Goal: Information Seeking & Learning: Understand process/instructions

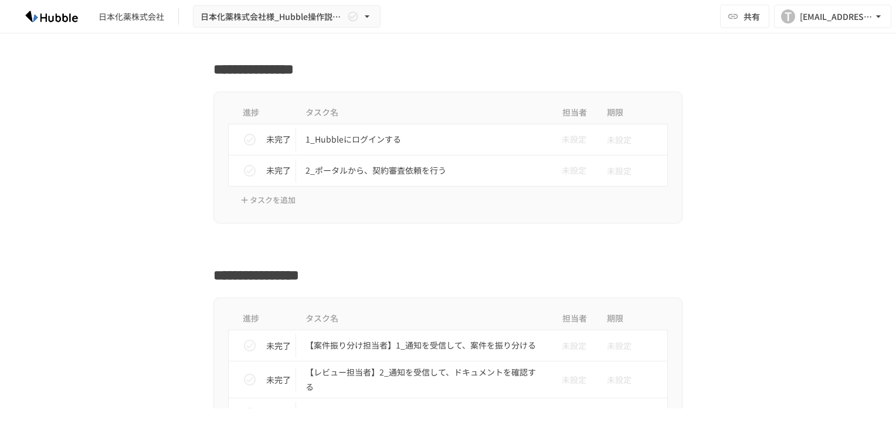
scroll to position [433, 0]
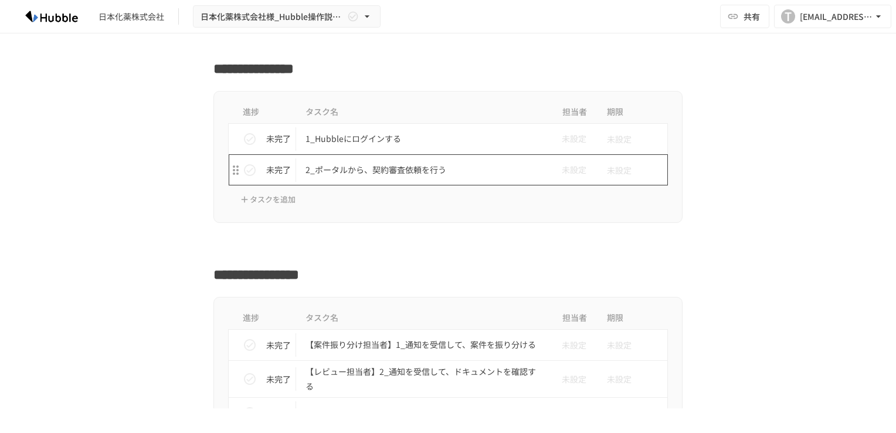
click at [372, 168] on p "2_ポータルから、契約審査依頼を行う" at bounding box center [423, 169] width 236 height 15
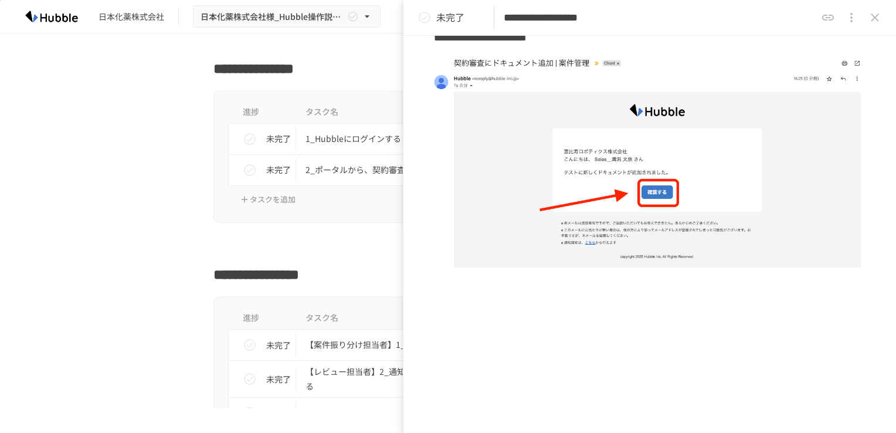
scroll to position [2067, 0]
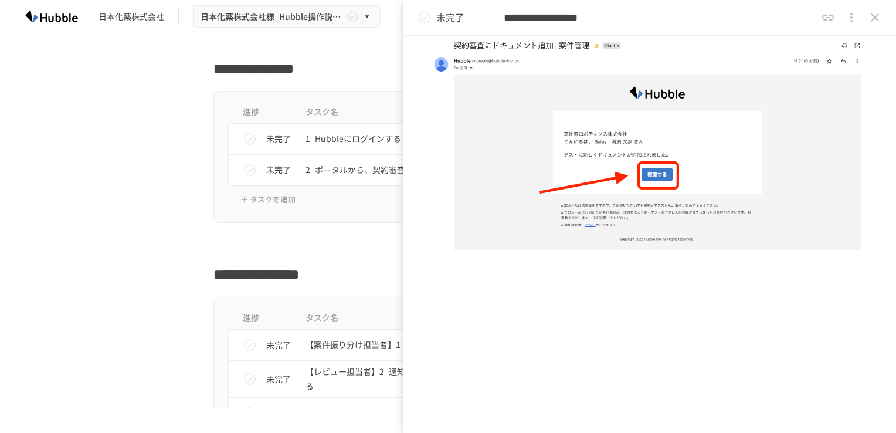
click at [305, 203] on div "進捗 タスク名 担当者 期限 未完了 1_Hubbleにログインする 未設定 未設定 未完了 2_ポータルから、契約審査依頼を行う 未設定 未設定 タスクを追加" at bounding box center [447, 157] width 469 height 132
click at [243, 169] on icon "status" at bounding box center [250, 170] width 14 height 14
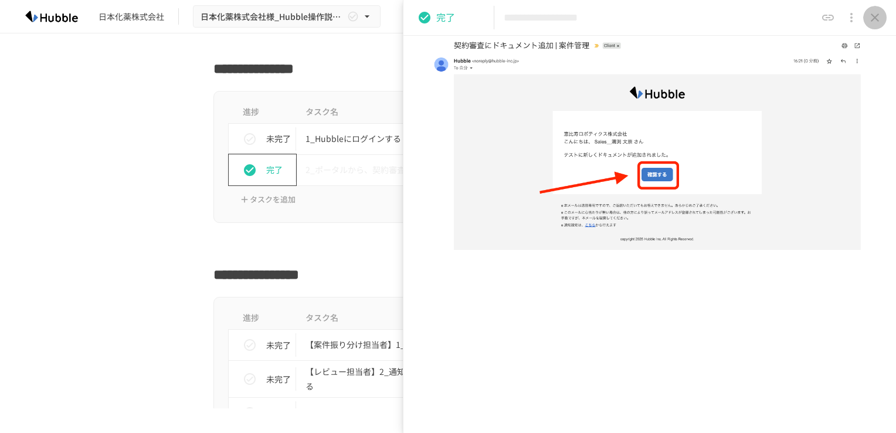
click at [872, 14] on icon "close drawer" at bounding box center [875, 18] width 14 height 14
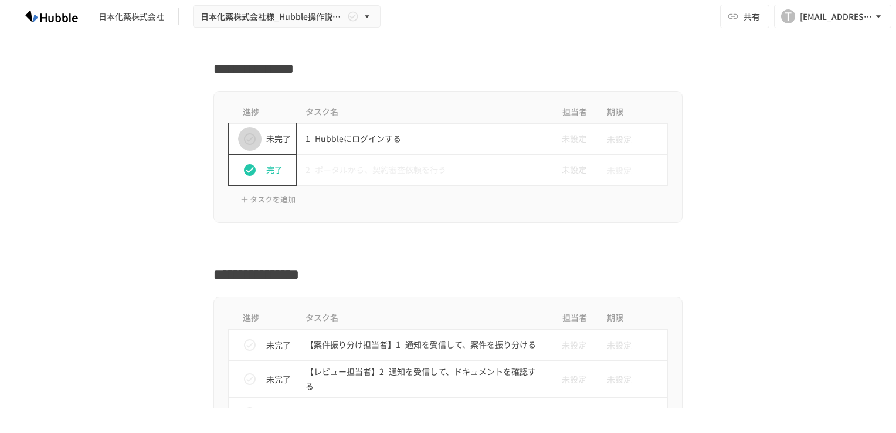
click at [249, 137] on icon "status" at bounding box center [250, 139] width 14 height 14
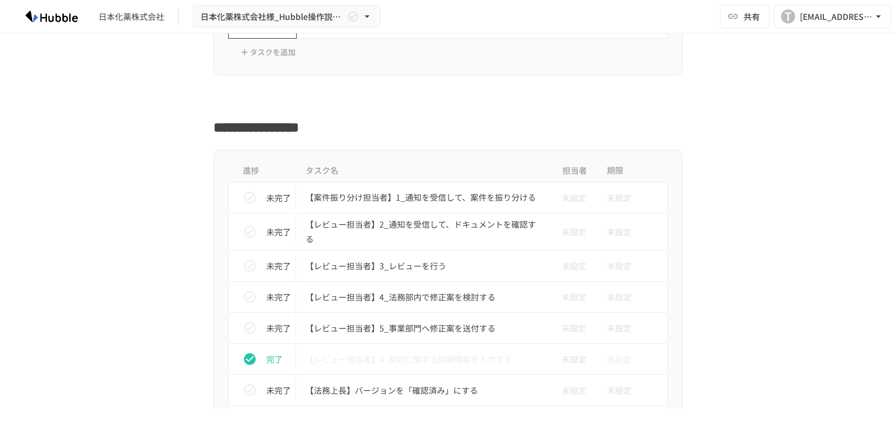
scroll to position [586, 0]
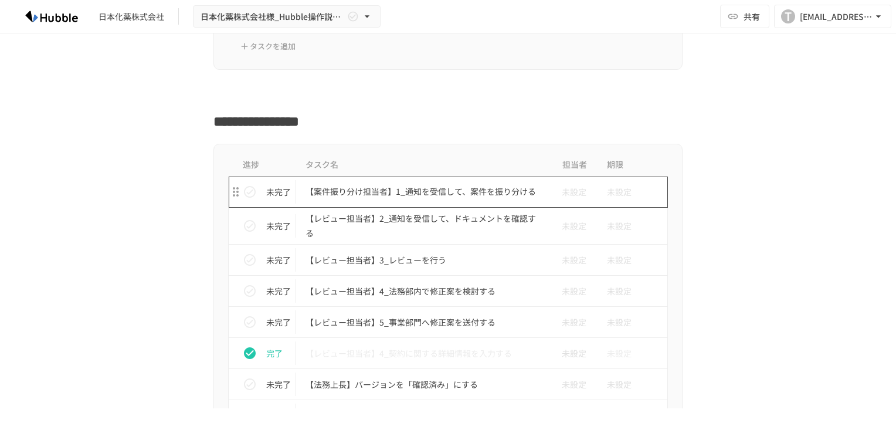
click at [356, 189] on p "【案件振り分け担当者】1_通知を受信して、案件を振り分ける" at bounding box center [423, 191] width 236 height 15
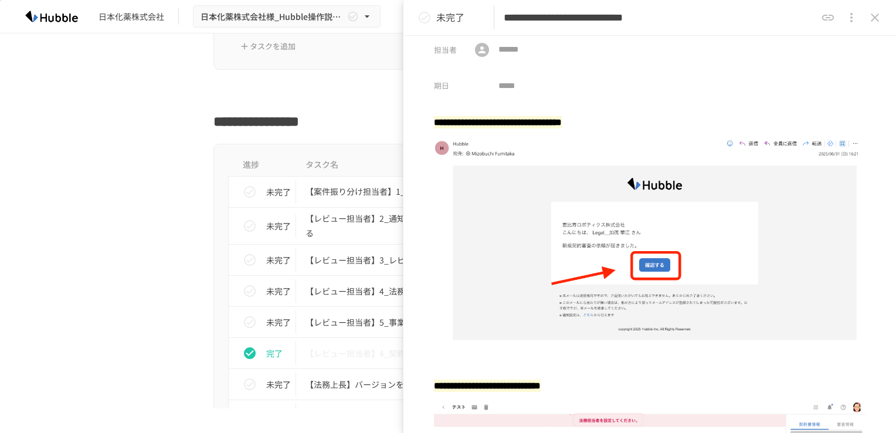
scroll to position [11, 0]
click at [363, 84] on div at bounding box center [447, 92] width 469 height 22
click at [379, 83] on div at bounding box center [447, 92] width 469 height 22
click at [875, 21] on icon "close drawer" at bounding box center [875, 18] width 14 height 14
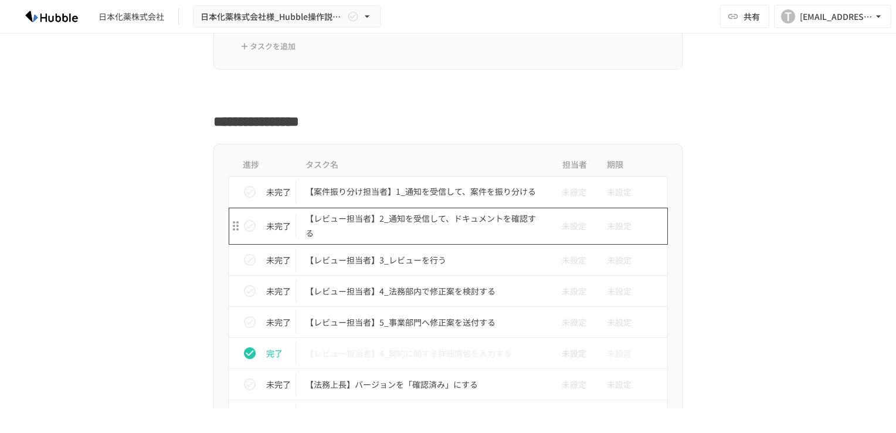
click at [455, 219] on p "【レビュー担当者】2_通知を受信して、ドキュメントを確認する" at bounding box center [423, 225] width 236 height 29
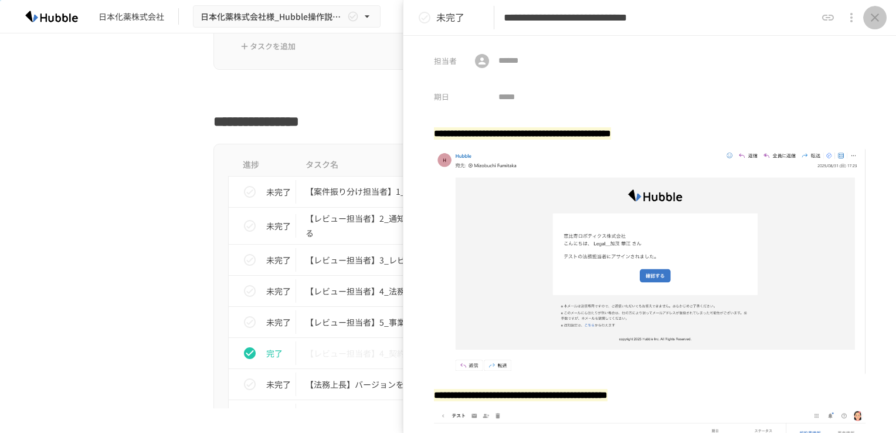
click at [875, 16] on icon "close drawer" at bounding box center [875, 18] width 14 height 14
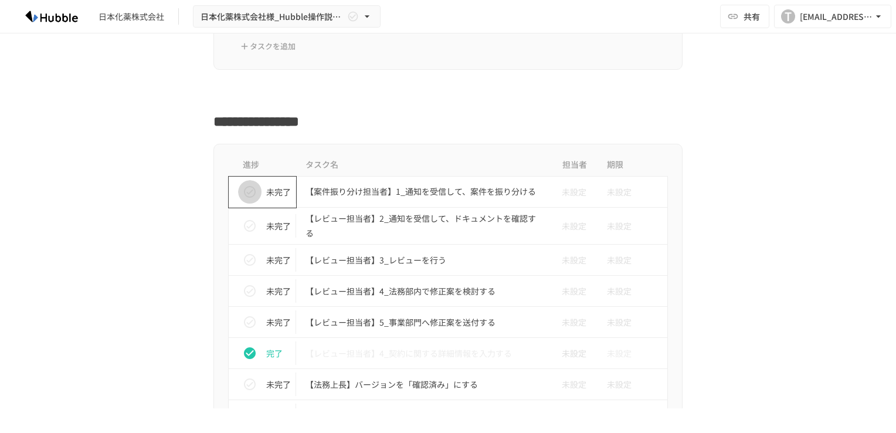
click at [246, 189] on icon "status" at bounding box center [250, 192] width 14 height 14
click at [246, 227] on icon "status" at bounding box center [250, 226] width 14 height 14
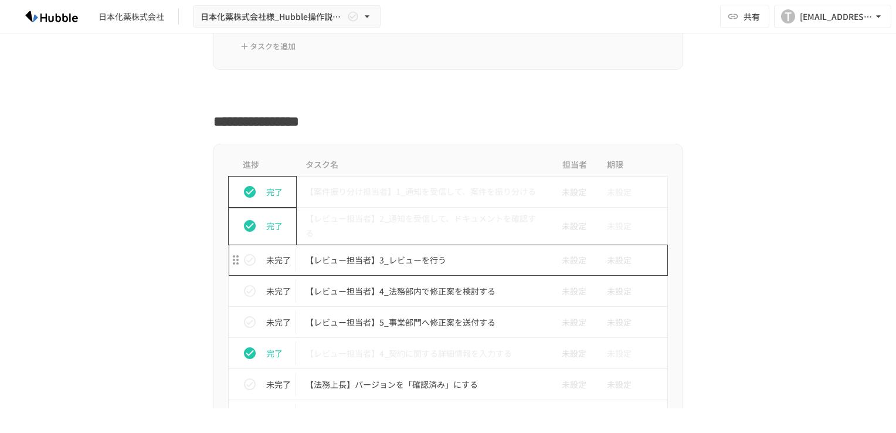
click at [349, 254] on p "【レビュー担当者】3_レビューを行う" at bounding box center [423, 260] width 236 height 15
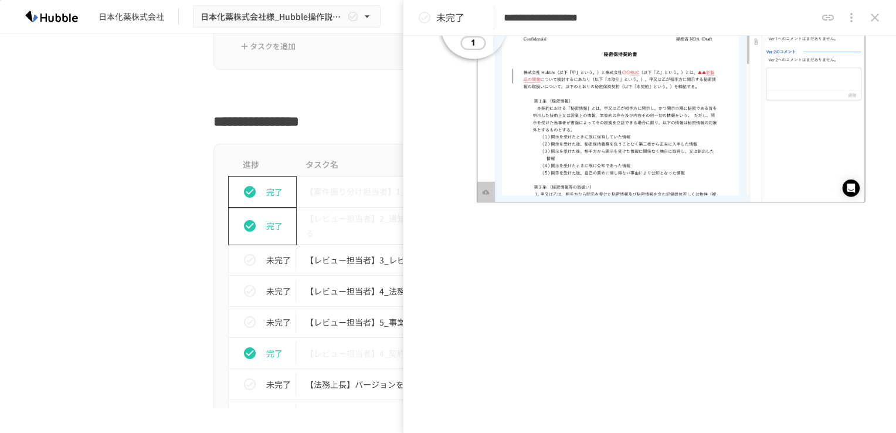
scroll to position [1511, 0]
click at [870, 13] on icon "close drawer" at bounding box center [875, 18] width 14 height 14
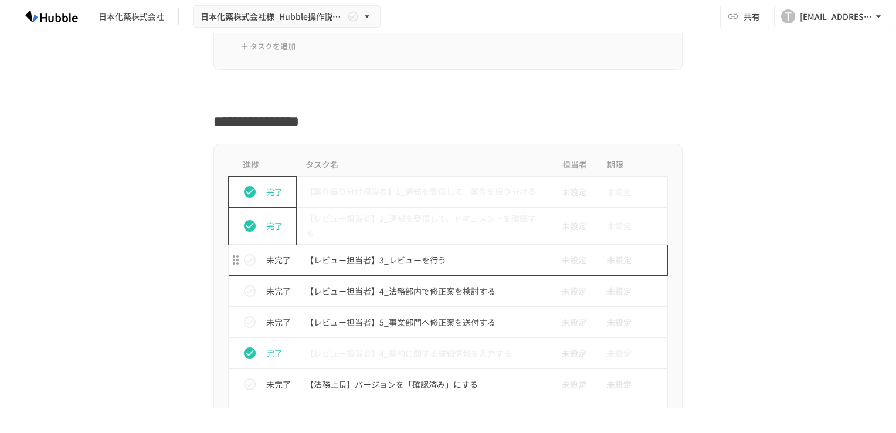
click at [403, 260] on p "【レビュー担当者】3_レビューを行う" at bounding box center [423, 260] width 236 height 15
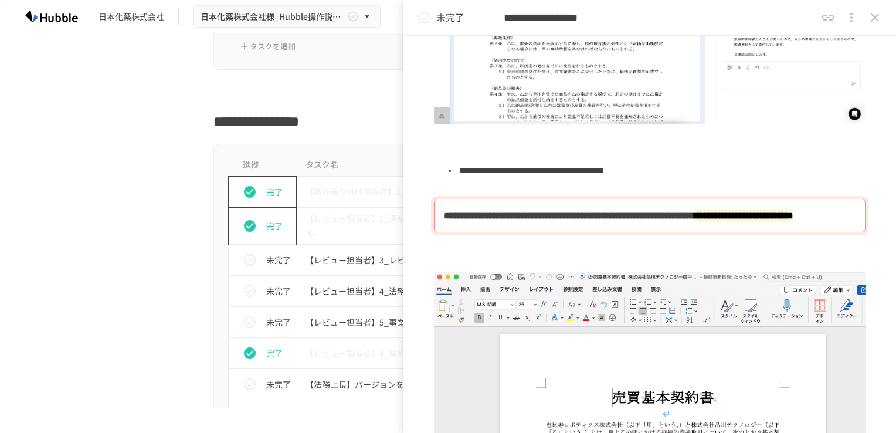
scroll to position [700, 0]
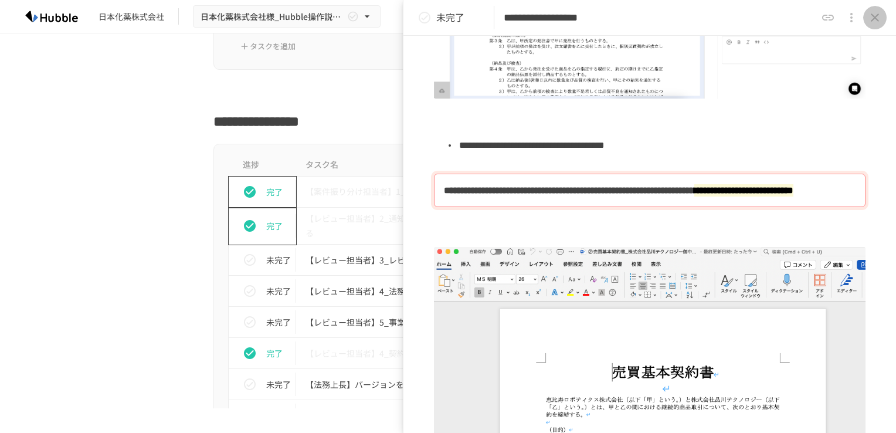
click at [879, 17] on icon "close drawer" at bounding box center [875, 18] width 14 height 14
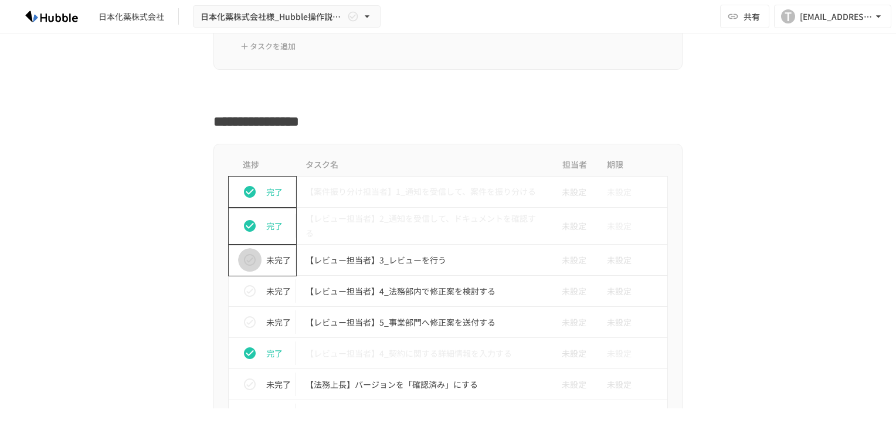
click at [250, 254] on icon "status" at bounding box center [250, 260] width 14 height 14
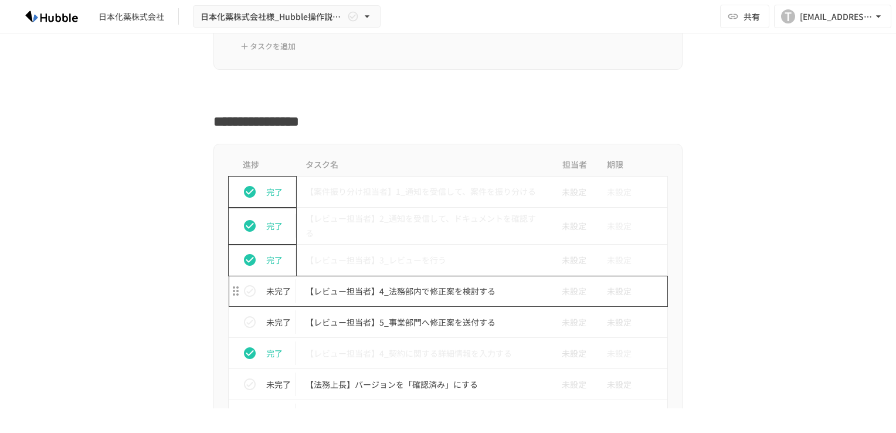
click at [420, 287] on p "【レビュー担当者】4_法務部内で修正案を検討する" at bounding box center [423, 291] width 236 height 15
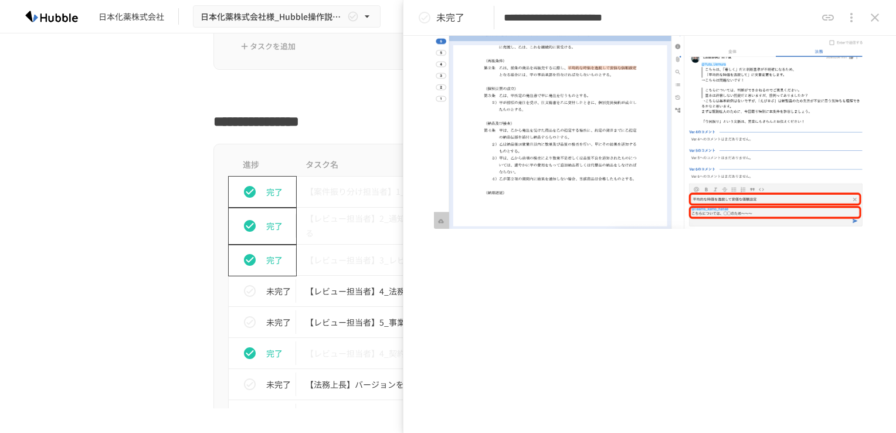
scroll to position [764, 0]
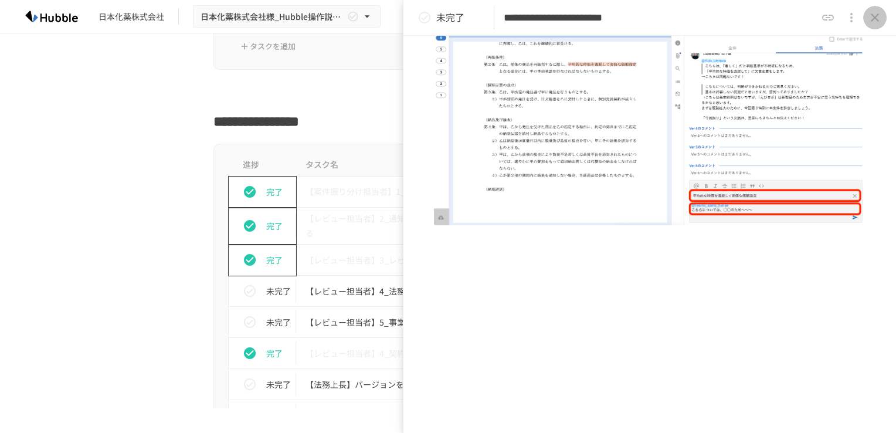
click at [869, 12] on icon "close drawer" at bounding box center [875, 18] width 14 height 14
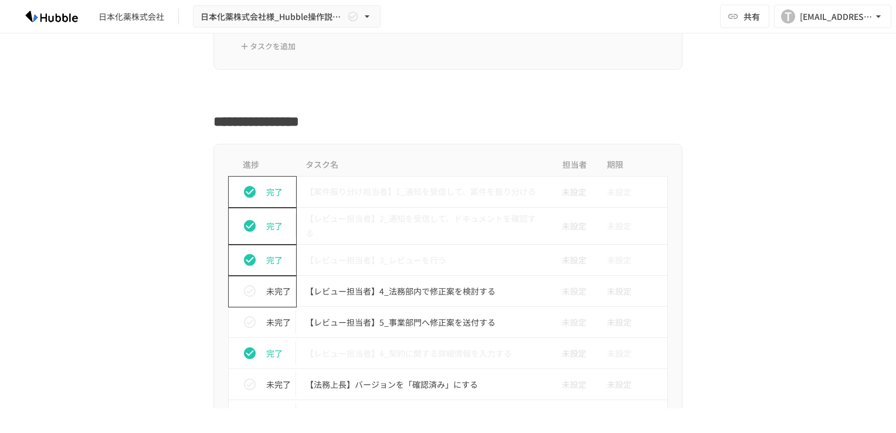
click at [246, 291] on icon "status" at bounding box center [250, 291] width 14 height 14
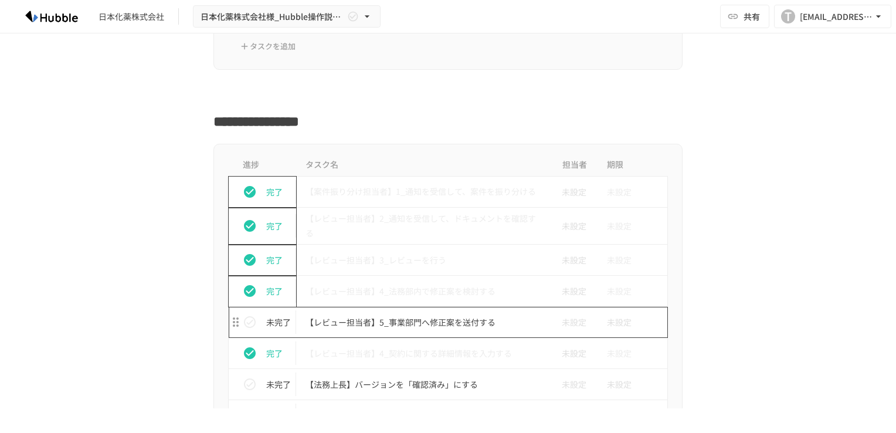
click at [358, 315] on p "【レビュー担当者】5_事業部門へ修正案を送付する" at bounding box center [423, 322] width 236 height 15
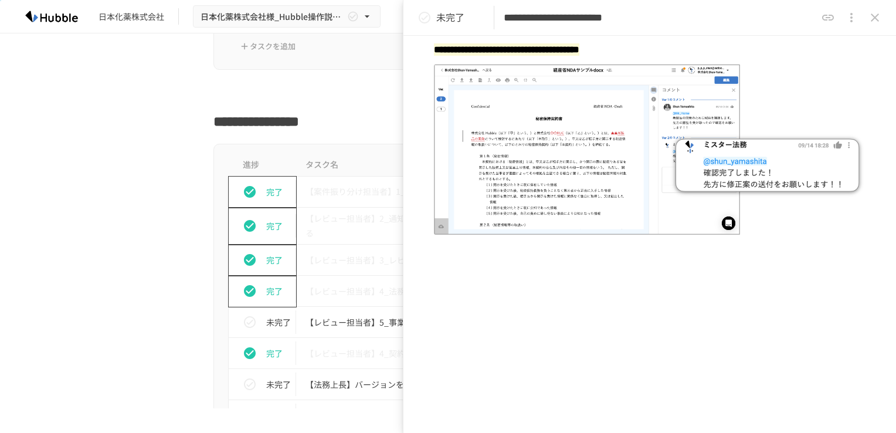
scroll to position [90, 0]
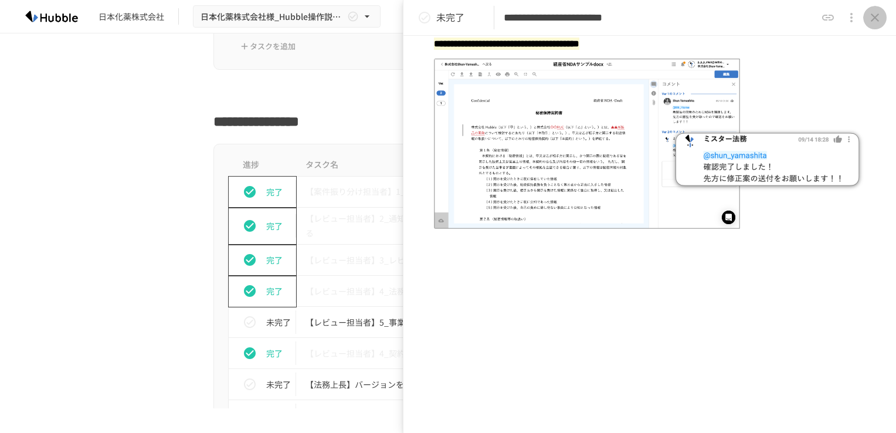
click at [875, 18] on icon "close drawer" at bounding box center [874, 17] width 8 height 8
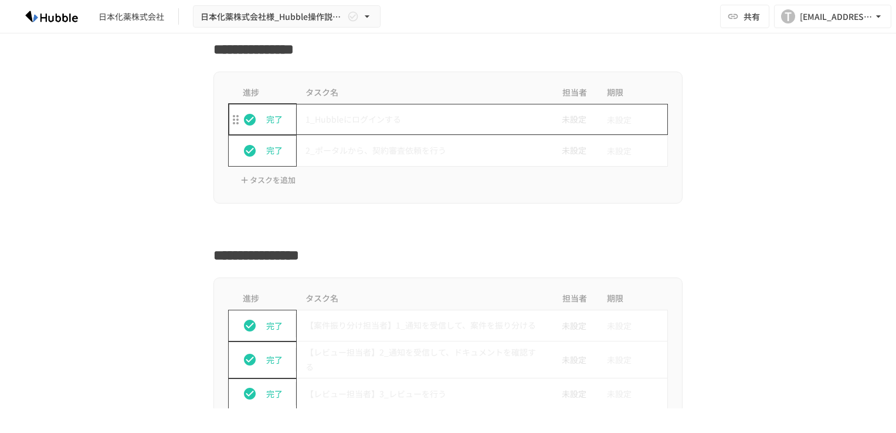
scroll to position [453, 0]
click at [388, 151] on p "2_ポータルから、契約審査依頼を行う" at bounding box center [423, 150] width 236 height 15
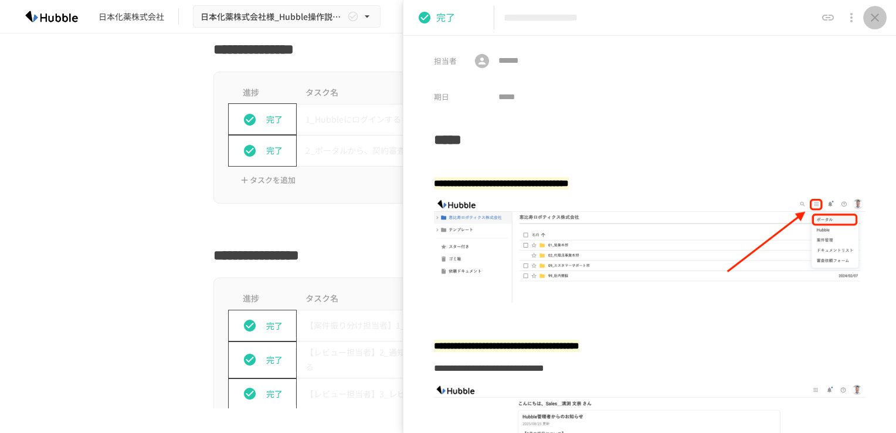
click at [871, 22] on icon "close drawer" at bounding box center [875, 18] width 14 height 14
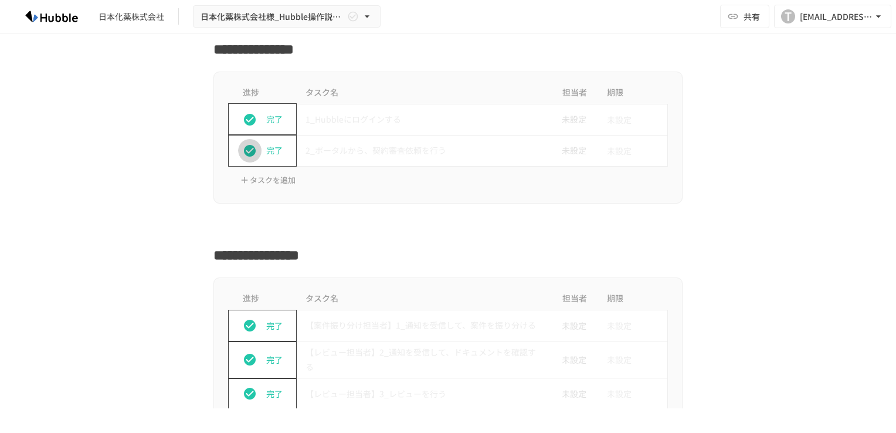
click at [244, 147] on icon "status" at bounding box center [250, 151] width 12 height 12
click at [271, 152] on p "未完了" at bounding box center [278, 150] width 25 height 13
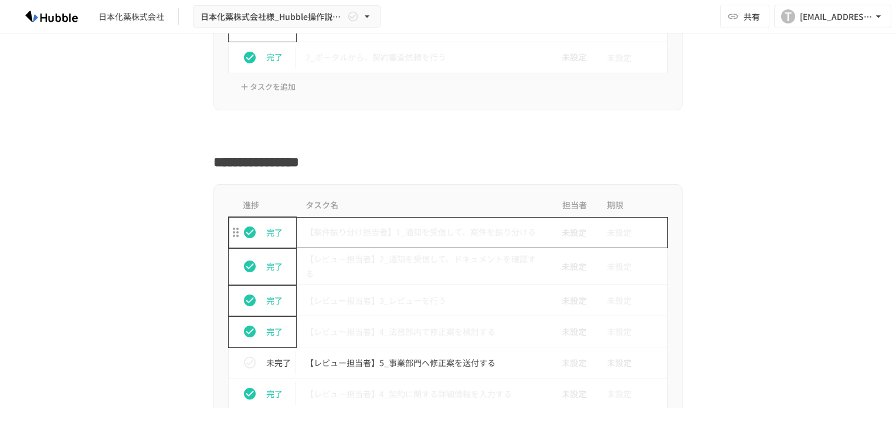
scroll to position [546, 0]
click at [379, 234] on p "【案件振り分け担当者】1_通知を受信して、案件を振り分ける" at bounding box center [423, 231] width 236 height 15
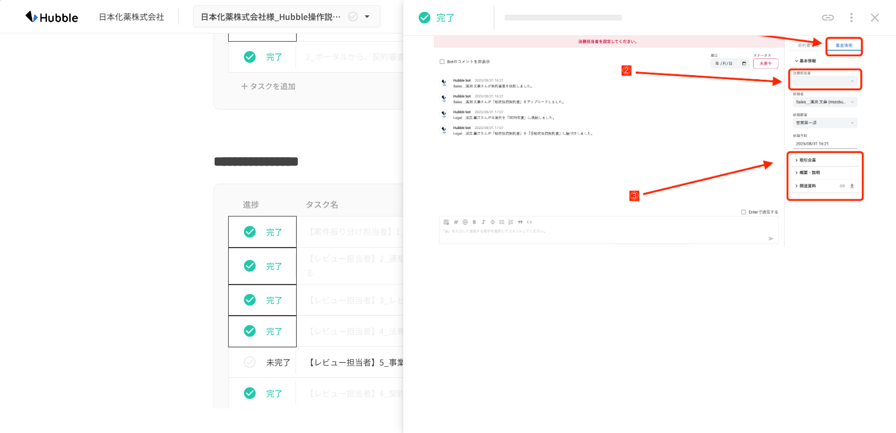
scroll to position [994, 0]
click at [872, 15] on icon "close drawer" at bounding box center [874, 17] width 8 height 8
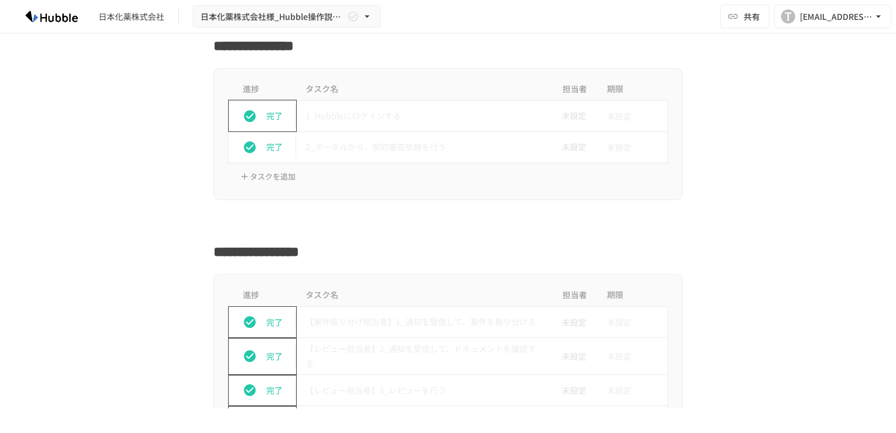
scroll to position [455, 0]
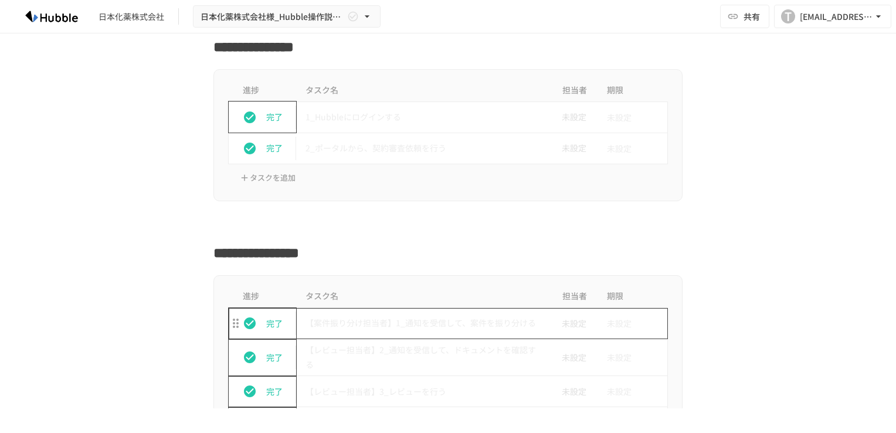
click at [399, 315] on p "【案件振り分け担当者】1_通知を受信して、案件を振り分ける" at bounding box center [423, 322] width 236 height 15
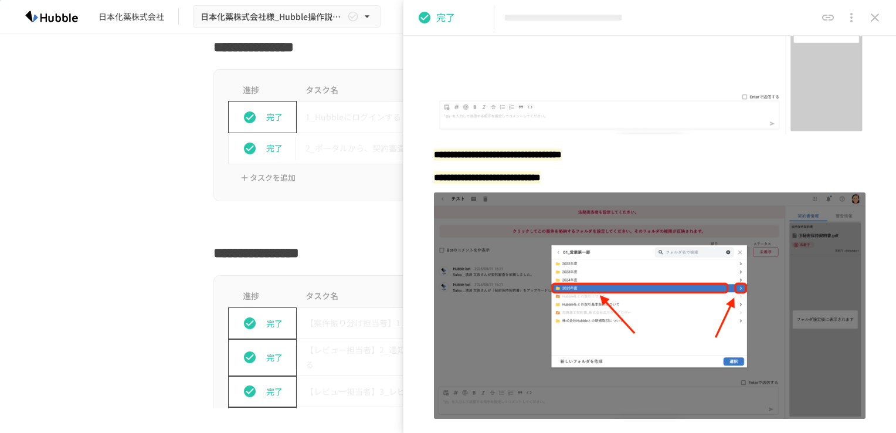
scroll to position [513, 0]
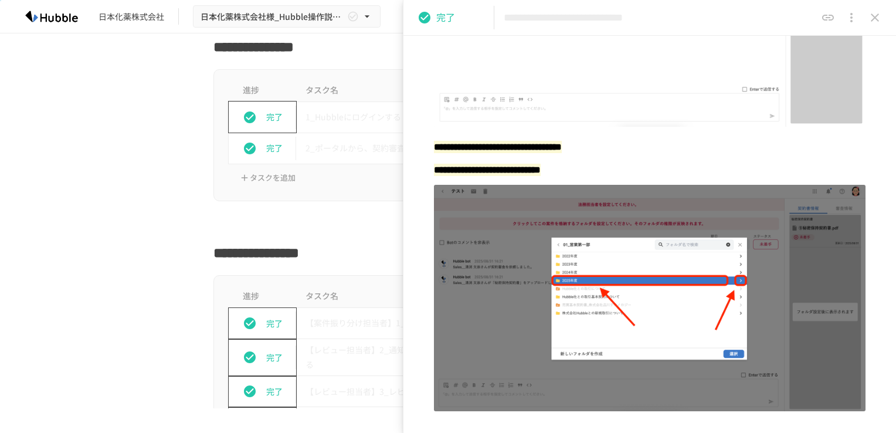
click at [871, 13] on icon "close drawer" at bounding box center [874, 17] width 8 height 8
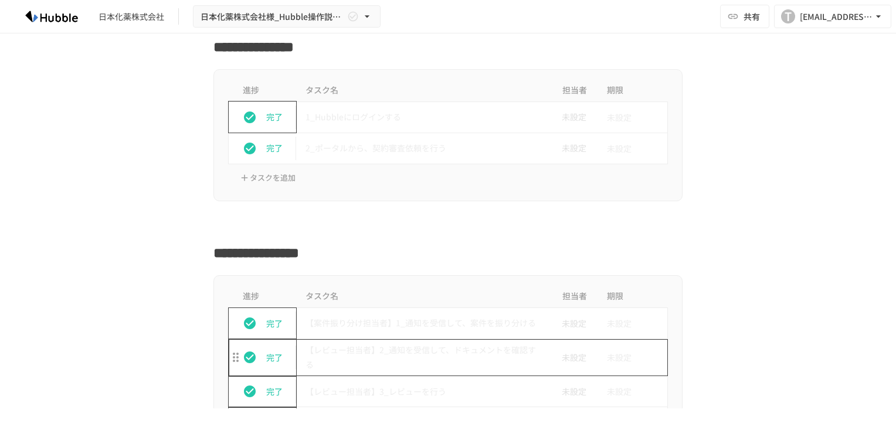
click at [418, 353] on p "【レビュー担当者】2_通知を受信して、ドキュメントを確認する" at bounding box center [423, 356] width 236 height 29
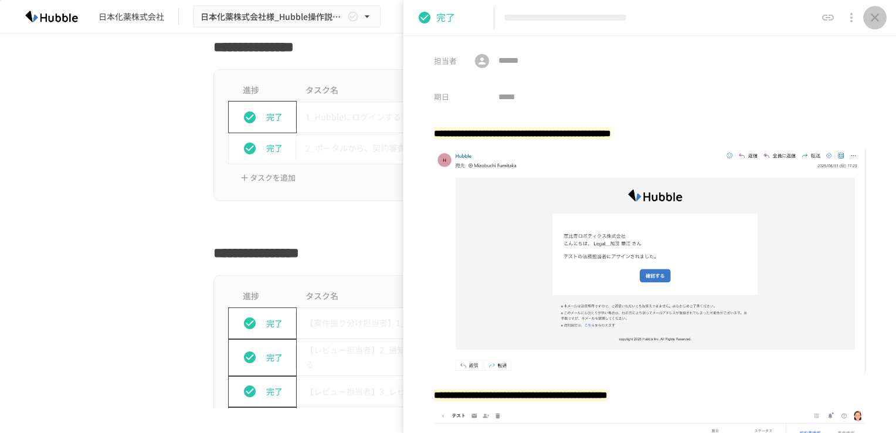
click at [876, 19] on icon "close drawer" at bounding box center [874, 17] width 8 height 8
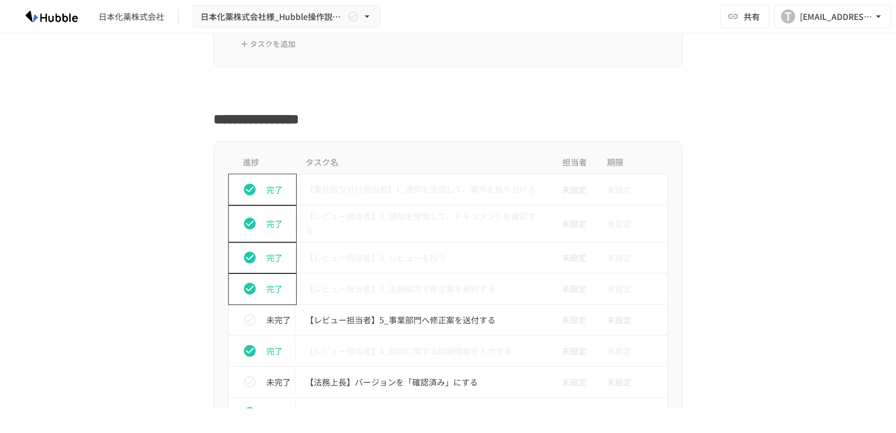
scroll to position [604, 0]
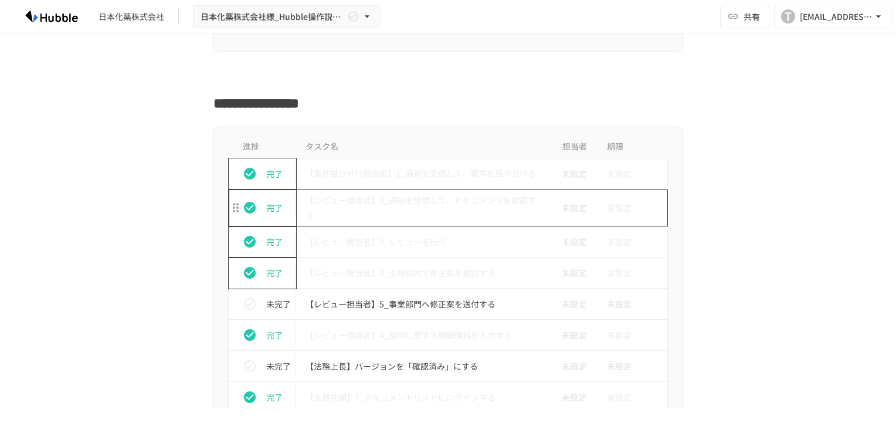
click at [375, 209] on p "【レビュー担当者】2_通知を受信して、ドキュメントを確認する" at bounding box center [423, 207] width 236 height 29
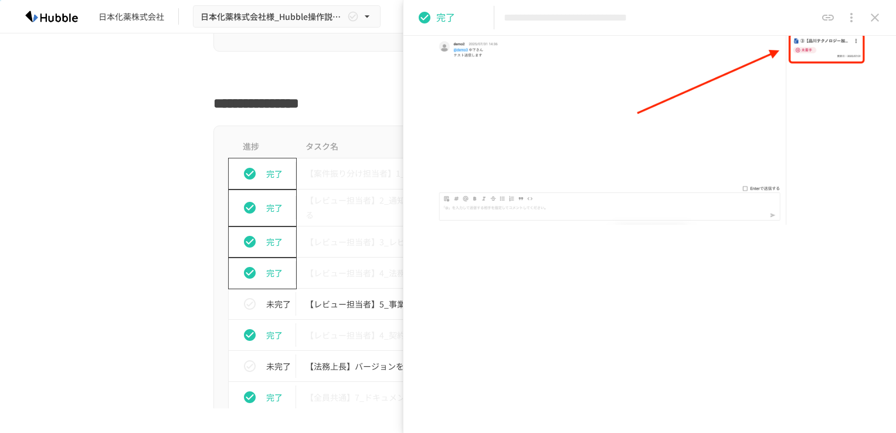
scroll to position [420, 0]
click at [867, 18] on button "close drawer" at bounding box center [874, 17] width 23 height 23
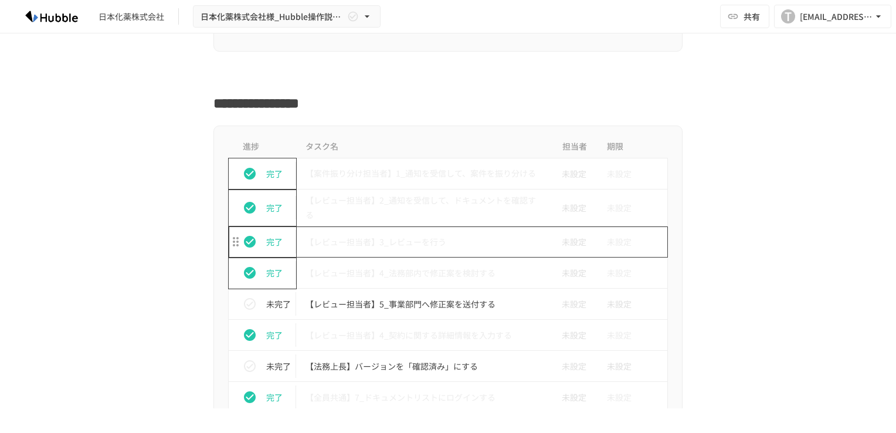
click at [446, 236] on p "【レビュー担当者】3_レビューを行う" at bounding box center [423, 241] width 236 height 15
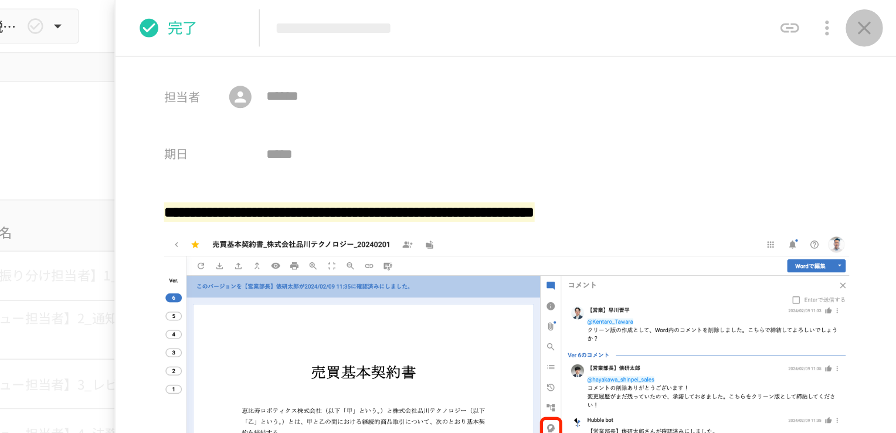
click at [875, 21] on icon "close drawer" at bounding box center [875, 18] width 14 height 14
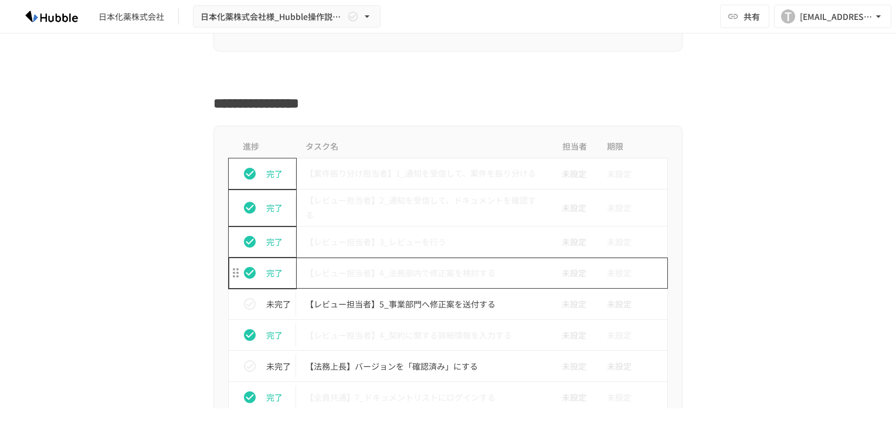
click at [451, 280] on td "【レビュー担当者】4_法務部内で修正案を検討する" at bounding box center [423, 272] width 254 height 31
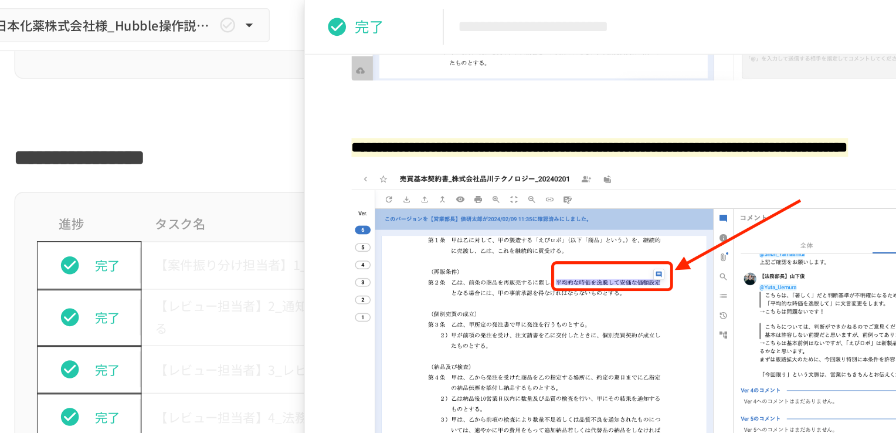
scroll to position [335, 0]
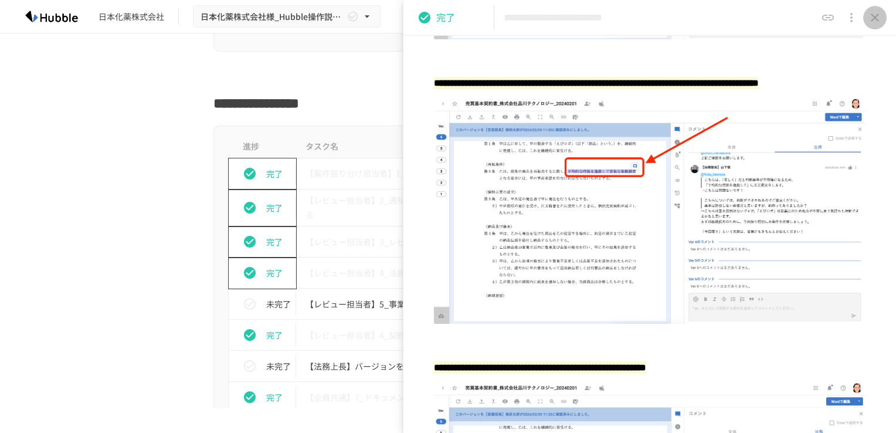
click at [872, 18] on icon "close drawer" at bounding box center [875, 18] width 14 height 14
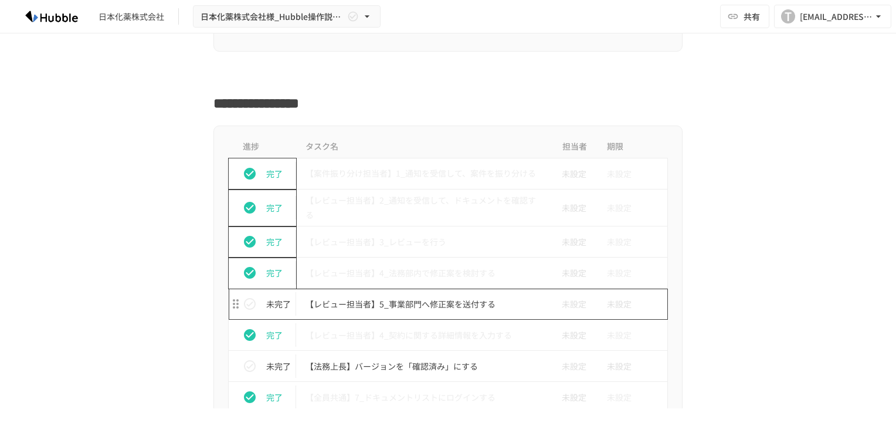
click at [474, 298] on p "【レビュー担当者】5_事業部門へ修正案を送付する" at bounding box center [423, 304] width 236 height 15
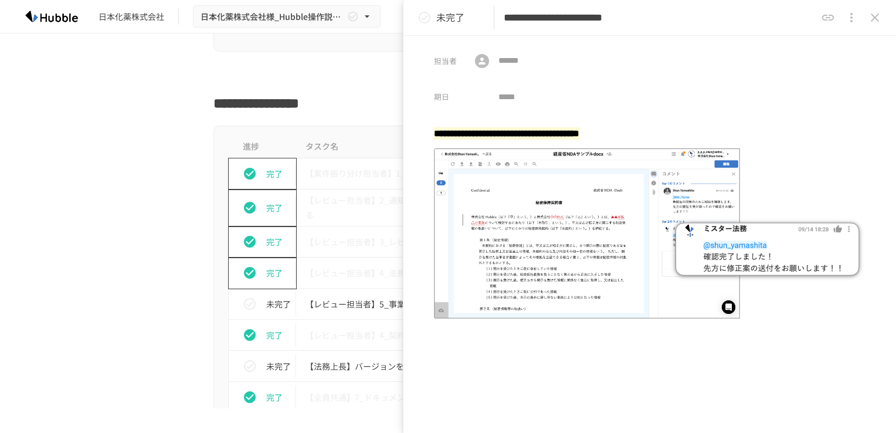
click at [875, 18] on icon "close drawer" at bounding box center [875, 18] width 14 height 14
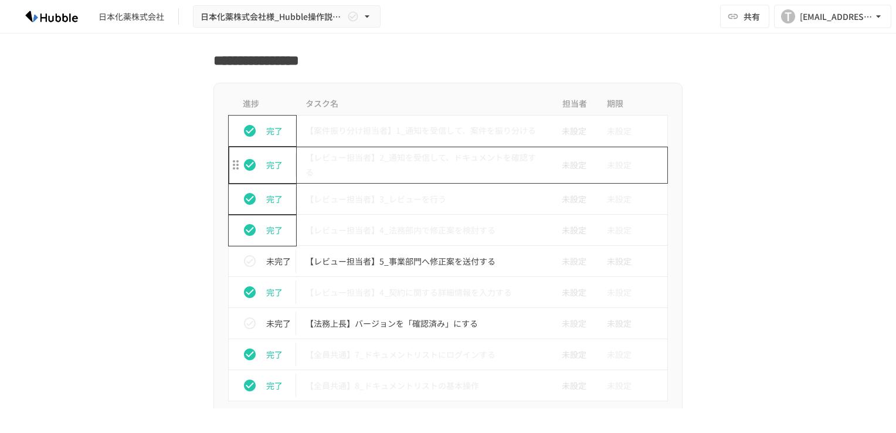
scroll to position [648, 0]
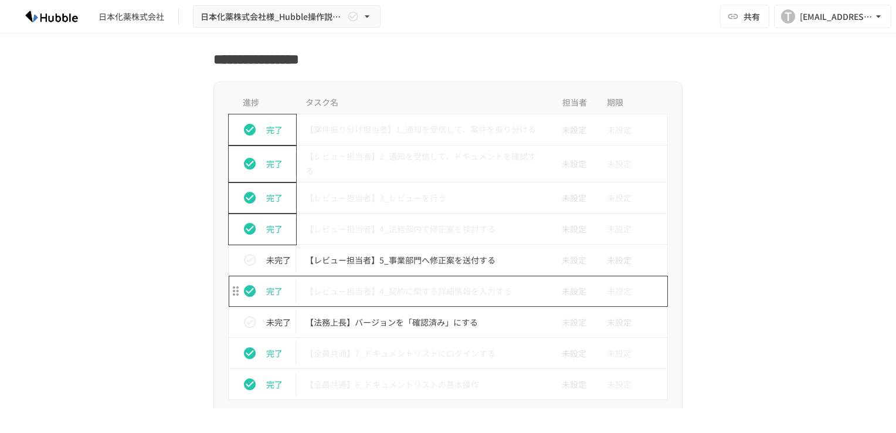
click at [436, 290] on p "【レビュー担当者】4_契約に関する詳細情報を入力する" at bounding box center [423, 291] width 236 height 15
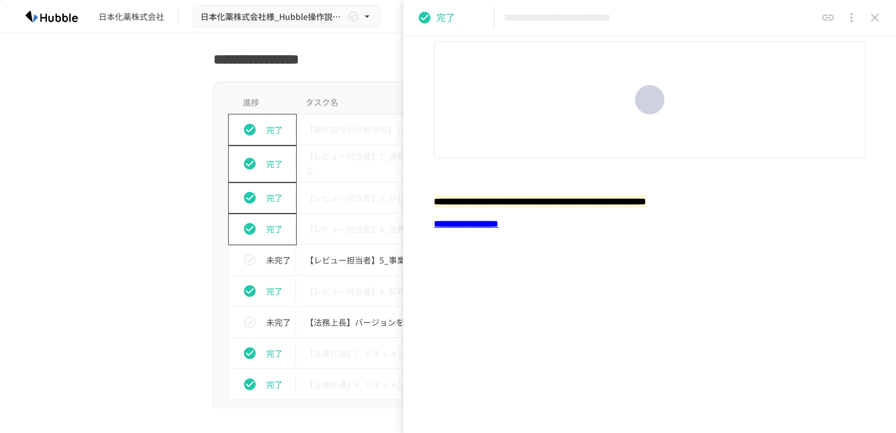
scroll to position [424, 0]
click at [875, 18] on icon "close drawer" at bounding box center [874, 17] width 8 height 8
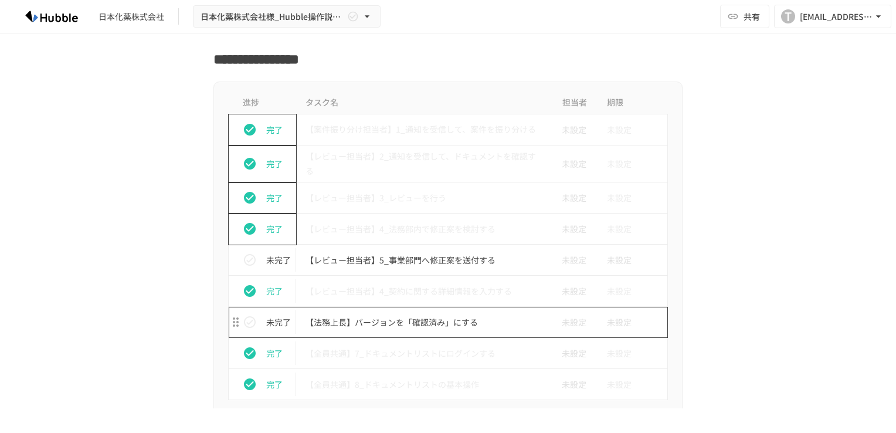
click at [433, 319] on p "【法務上長】バージョンを「確認済み」にする" at bounding box center [423, 322] width 236 height 15
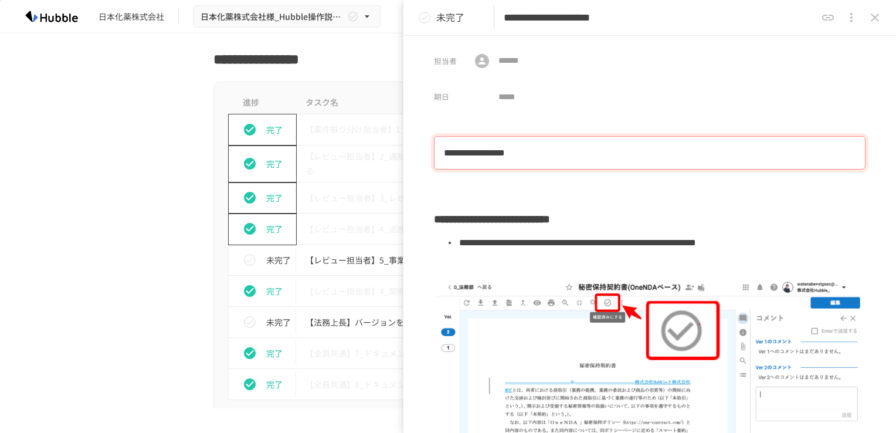
click at [870, 19] on icon "close drawer" at bounding box center [875, 18] width 14 height 14
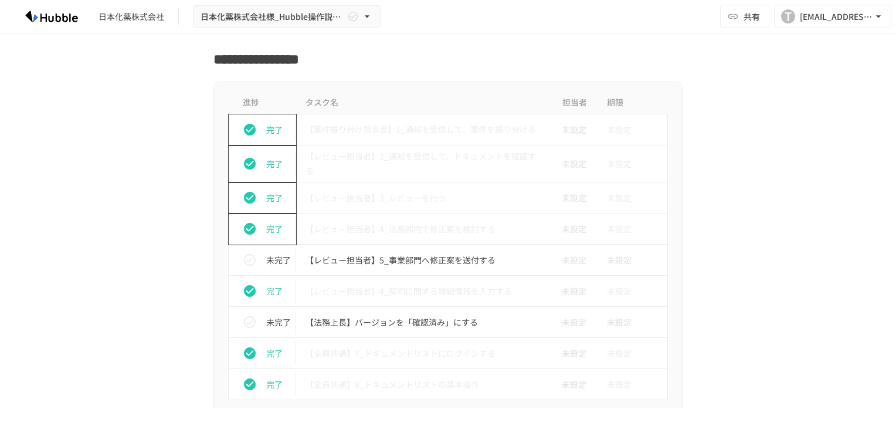
click at [647, 18] on div "日本化薬株式会社 日本化薬株式会社様_Hubble操作説明資料 共有 T [EMAIL_ADDRESS][DOMAIN_NAME]" at bounding box center [448, 16] width 896 height 33
click at [884, 16] on button "T [PERSON_NAME][EMAIL_ADDRESS][DOMAIN_NAME]" at bounding box center [832, 16] width 117 height 23
click at [628, 13] on div at bounding box center [448, 216] width 896 height 433
